Goal: Task Accomplishment & Management: Manage account settings

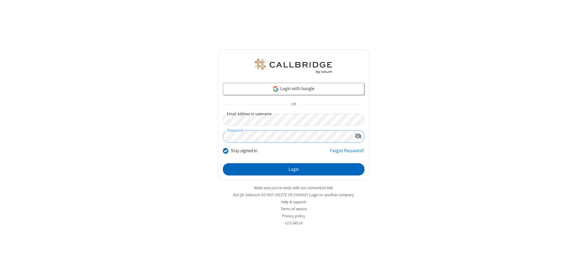
click at [294, 169] on button "Login" at bounding box center [294, 169] width 142 height 12
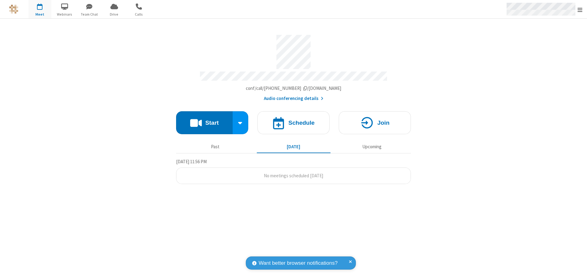
click at [580, 9] on span "Open menu" at bounding box center [580, 10] width 5 height 6
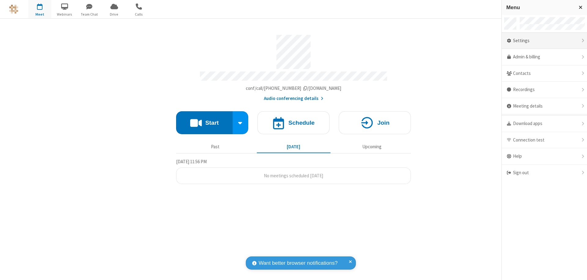
click at [544, 41] on div "Settings" at bounding box center [544, 41] width 85 height 17
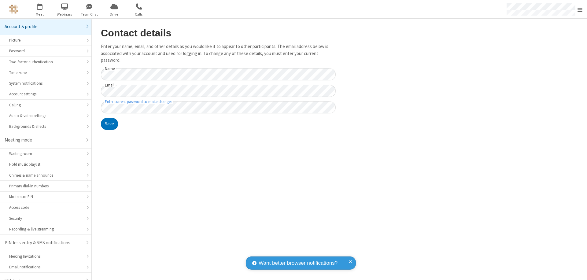
scroll to position [9, 0]
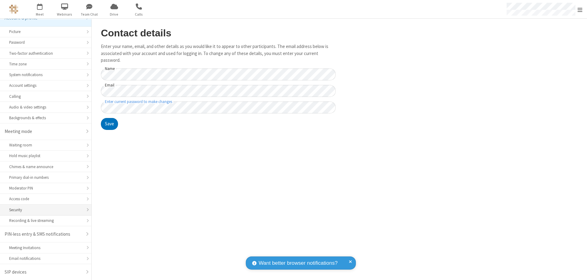
click at [43, 210] on div "Security" at bounding box center [45, 210] width 73 height 6
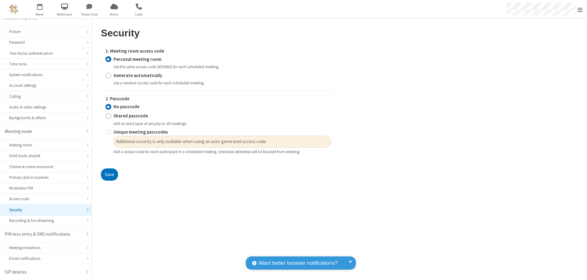
click at [108, 75] on input "Generate automatically" at bounding box center [108, 75] width 6 height 6
radio input "true"
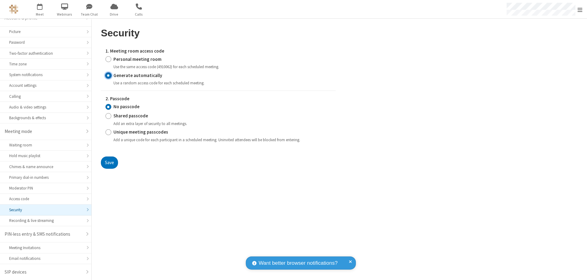
click at [108, 132] on input "Unique meeting passcodes" at bounding box center [108, 132] width 6 height 6
radio input "true"
click at [109, 162] on button "Save" at bounding box center [109, 163] width 17 height 12
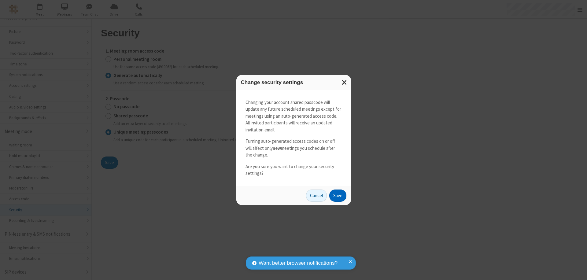
click at [338, 195] on button "Save" at bounding box center [337, 196] width 17 height 12
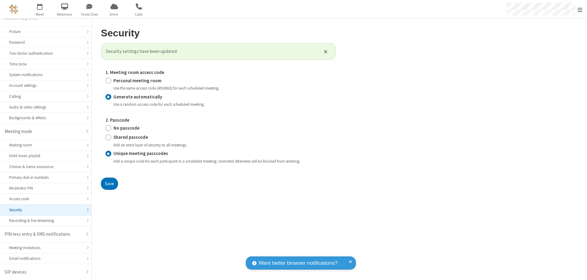
click at [580, 9] on span "Open menu" at bounding box center [580, 10] width 5 height 6
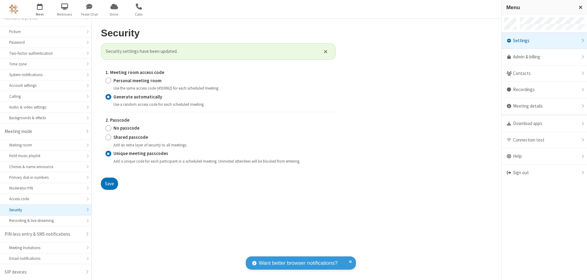
click at [40, 9] on span "button" at bounding box center [39, 6] width 23 height 10
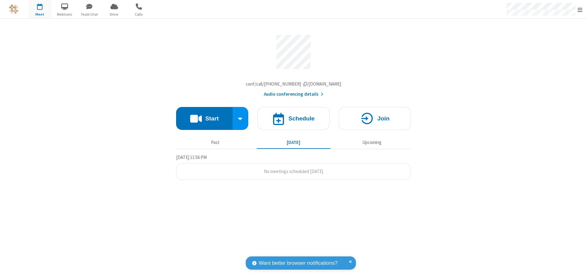
click at [294, 120] on h4 "Schedule" at bounding box center [301, 119] width 26 height 6
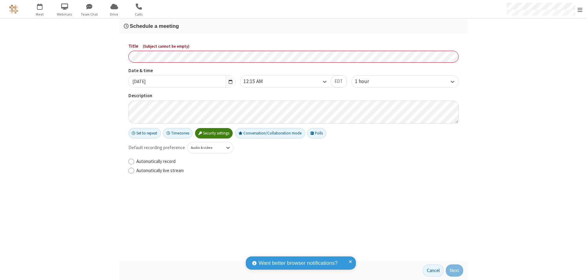
click at [294, 26] on h3 "Schedule a meeting" at bounding box center [293, 26] width 339 height 6
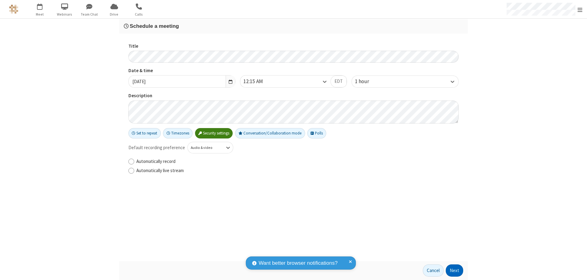
click at [455, 271] on button "Next" at bounding box center [454, 270] width 17 height 12
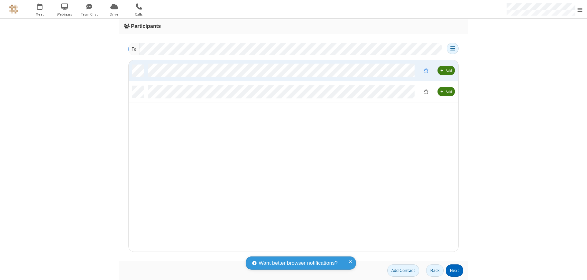
click at [455, 271] on button "Next" at bounding box center [454, 270] width 17 height 12
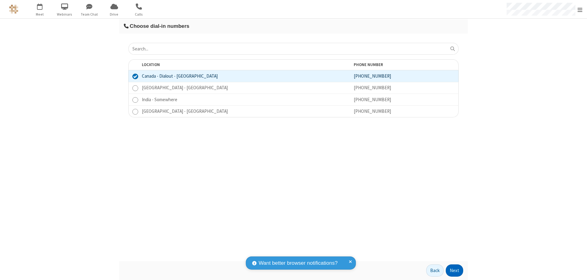
click at [455, 271] on button "Next" at bounding box center [454, 270] width 17 height 12
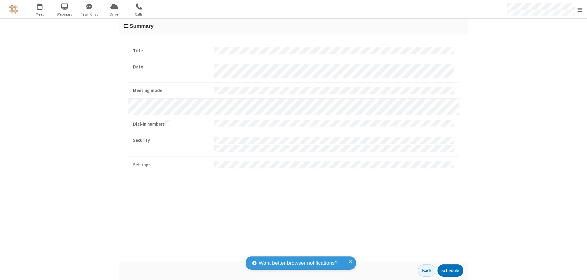
click at [580, 9] on span "Open menu" at bounding box center [580, 10] width 5 height 6
click at [544, 41] on div "Settings" at bounding box center [544, 41] width 85 height 17
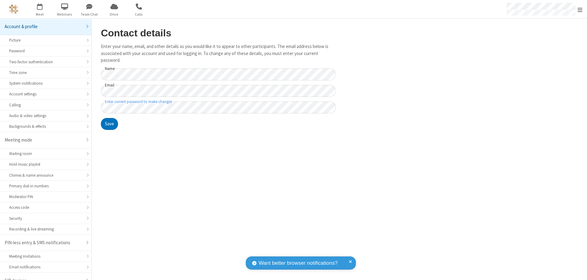
scroll to position [9, 0]
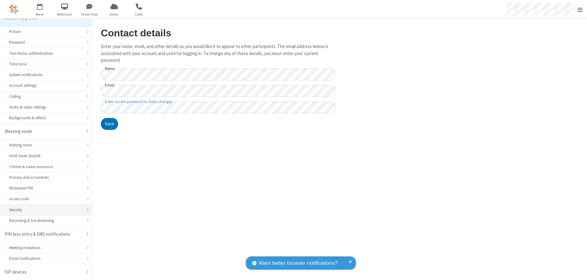
click at [43, 210] on div "Security" at bounding box center [45, 210] width 73 height 6
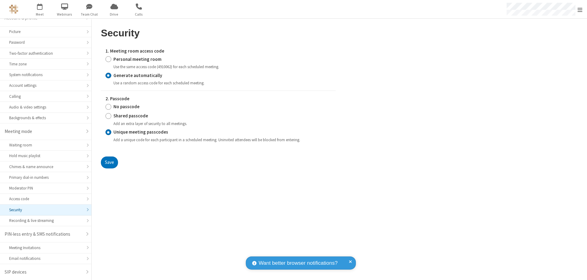
click at [108, 59] on input "Personal meeting room" at bounding box center [108, 59] width 6 height 6
radio input "true"
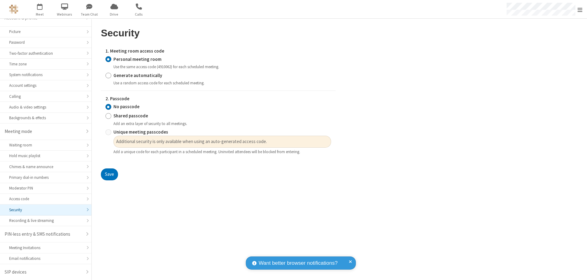
click at [108, 107] on input "No passcode" at bounding box center [108, 107] width 6 height 6
click at [109, 175] on button "Save" at bounding box center [109, 174] width 17 height 12
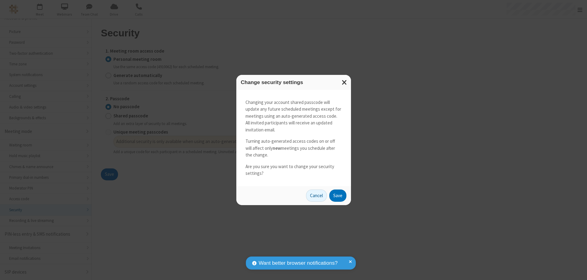
click at [338, 195] on button "Save" at bounding box center [337, 196] width 17 height 12
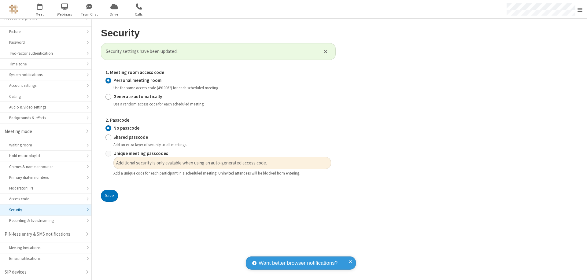
click at [580, 9] on span "Open menu" at bounding box center [580, 10] width 5 height 6
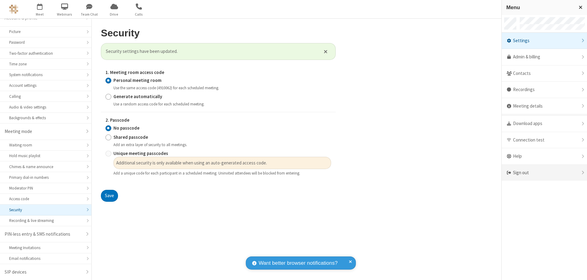
click at [544, 173] on div "Sign out" at bounding box center [544, 173] width 85 height 16
